Goal: Find specific page/section: Find specific page/section

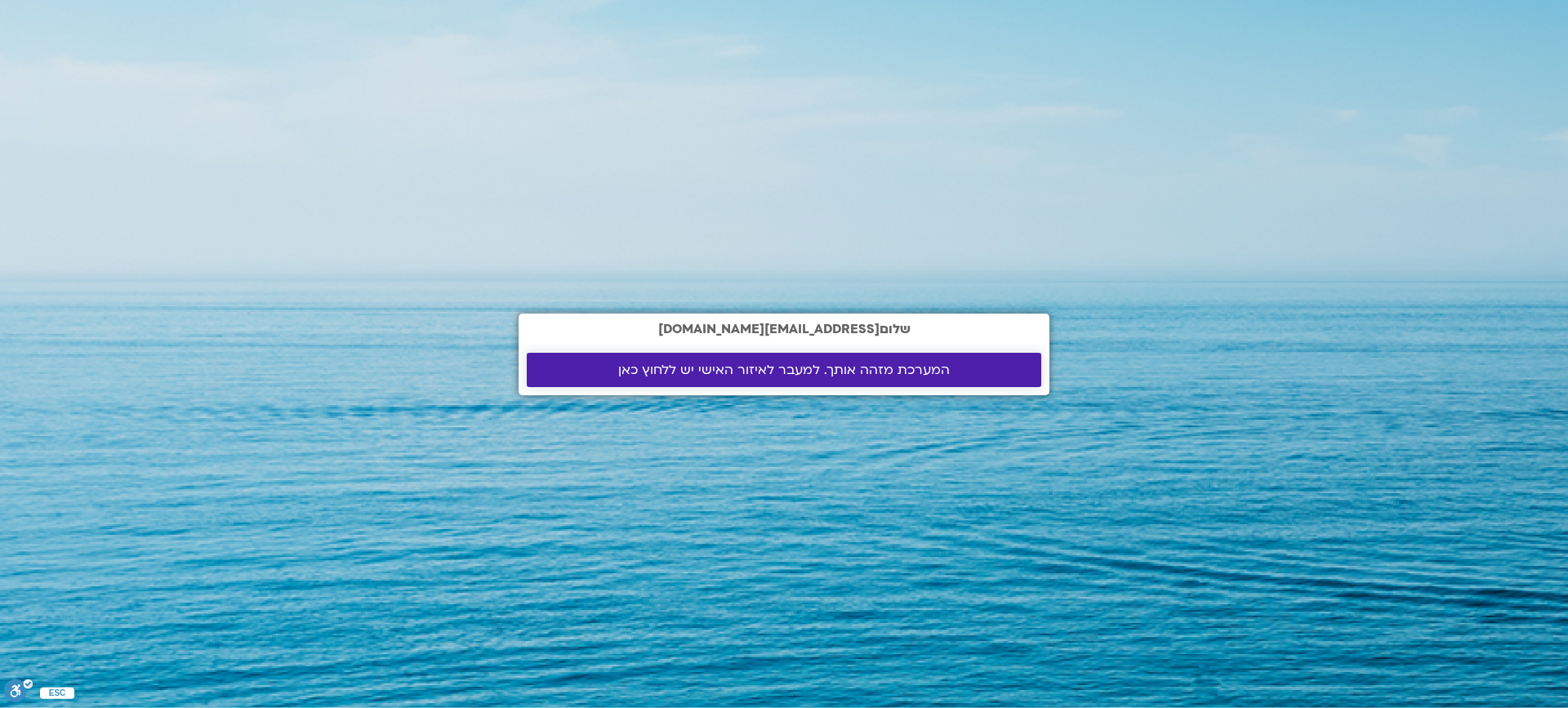
click at [774, 380] on link "המערכת מזהה אותך. למעבר לאיזור האישי יש ללחוץ כאן" at bounding box center [784, 369] width 514 height 34
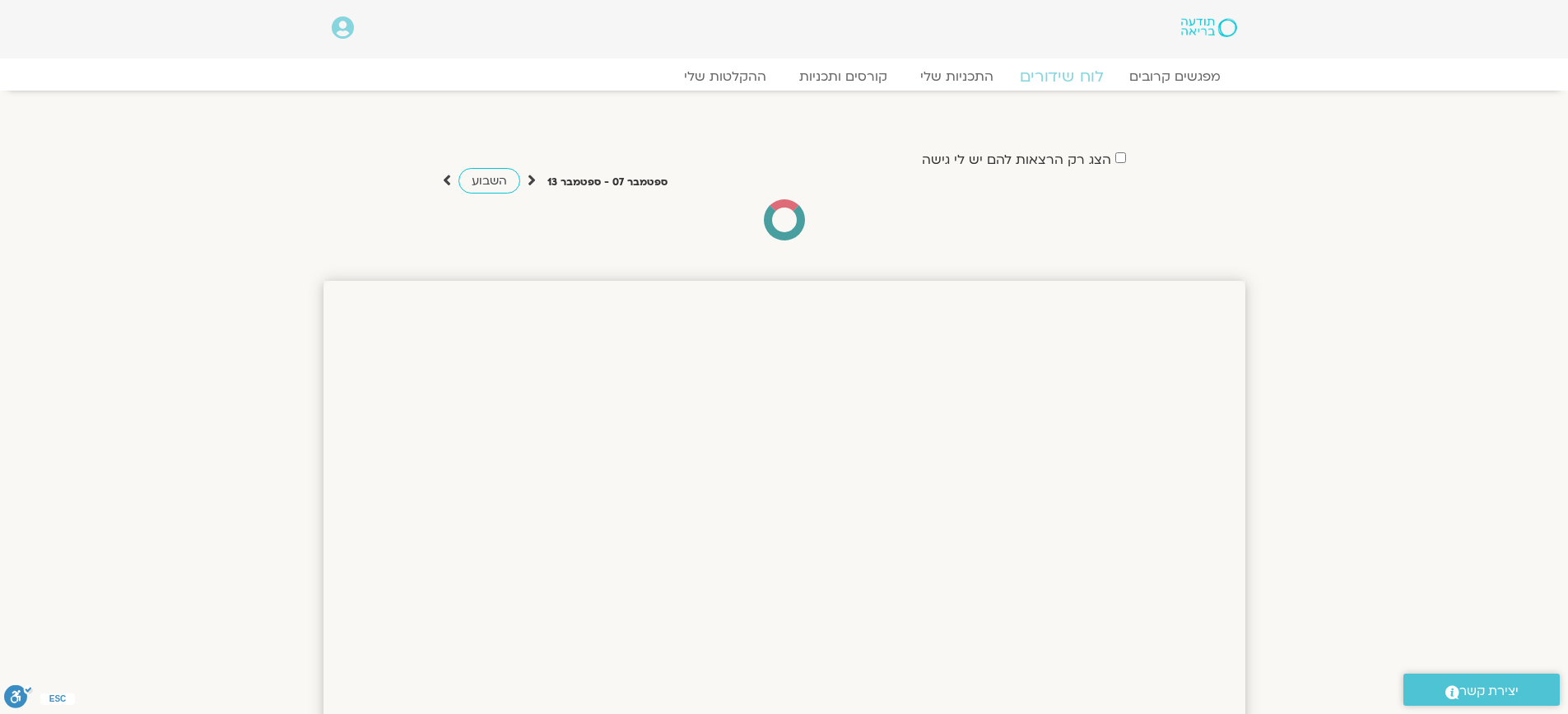
click at [1053, 77] on link "לוח שידורים" at bounding box center [1060, 77] width 123 height 20
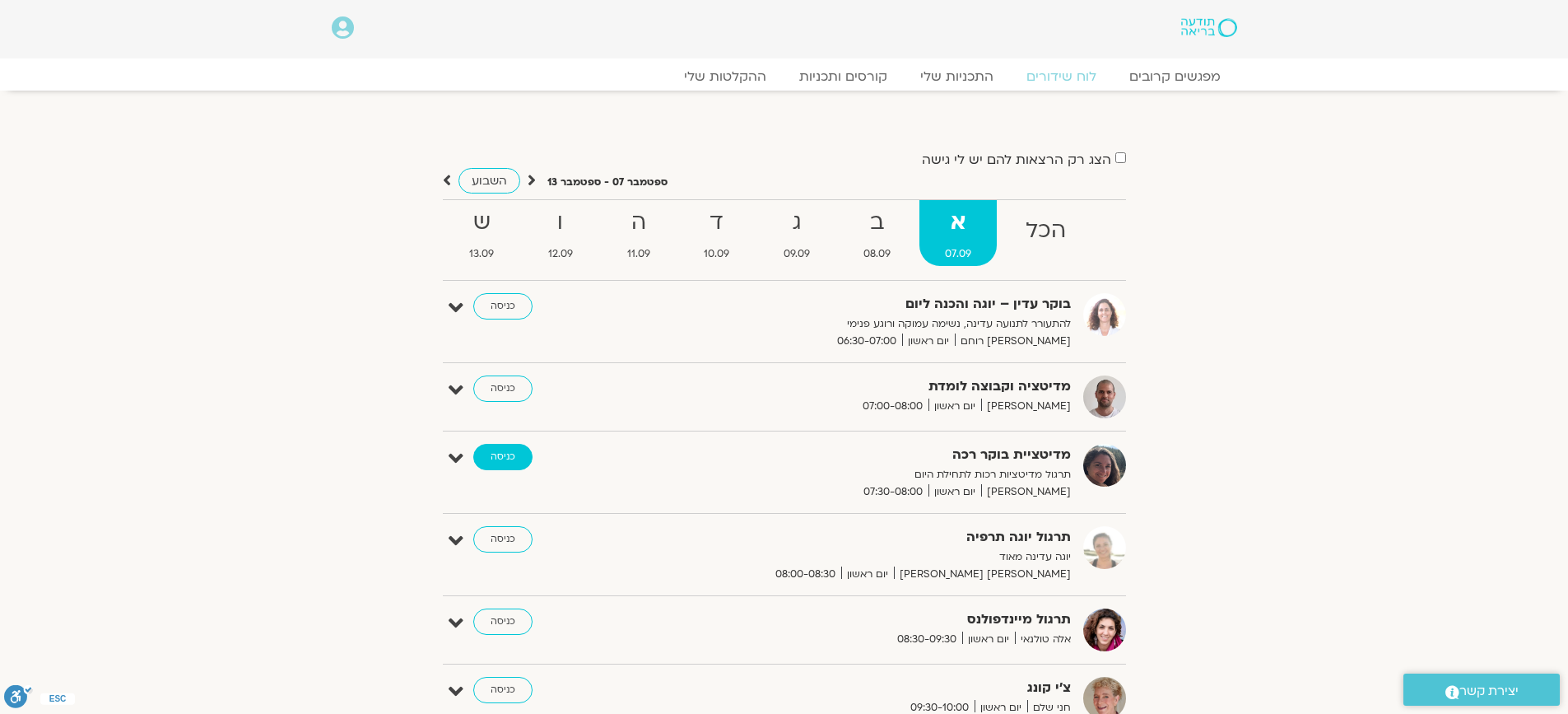
click at [495, 454] on link "כניסה" at bounding box center [503, 456] width 59 height 27
